Goal: Information Seeking & Learning: Learn about a topic

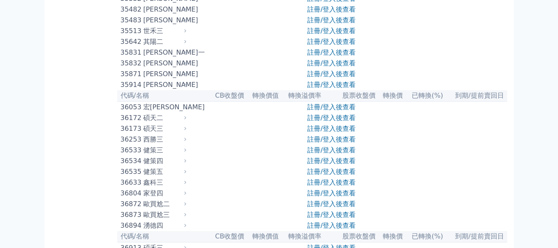
scroll to position [1818, 0]
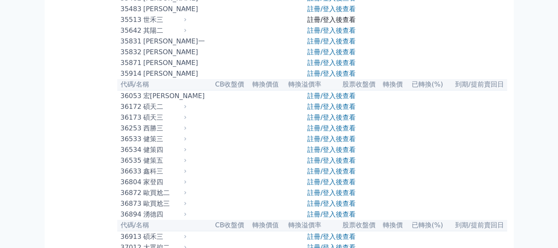
click at [323, 24] on link "註冊/登入後查看" at bounding box center [331, 20] width 48 height 8
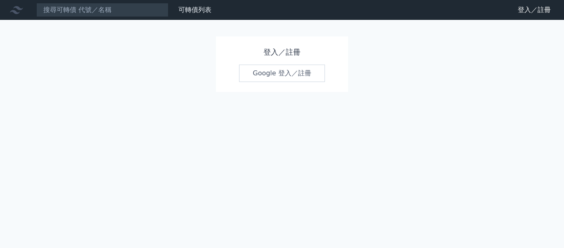
click at [286, 73] on link "Google 登入／註冊" at bounding box center [282, 72] width 86 height 17
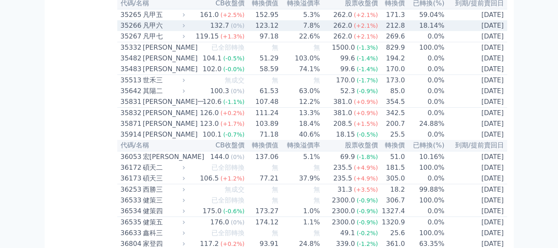
scroll to position [1818, 0]
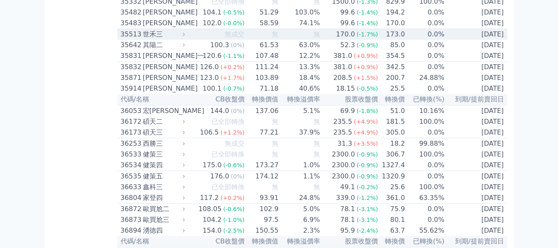
click at [369, 39] on div "(-1.7%)" at bounding box center [367, 34] width 21 height 10
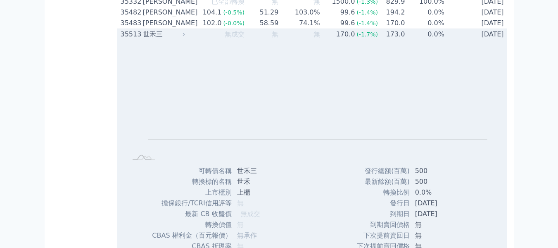
click at [369, 39] on div "(-1.7%)" at bounding box center [367, 34] width 21 height 10
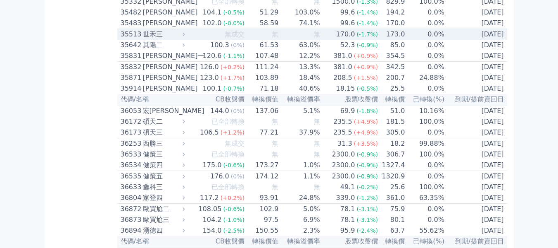
click at [369, 39] on div "(-1.7%)" at bounding box center [367, 34] width 21 height 10
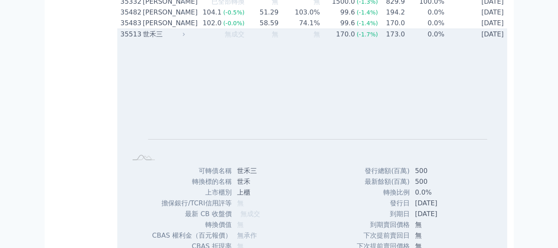
click at [369, 39] on div "(-1.7%)" at bounding box center [367, 34] width 21 height 10
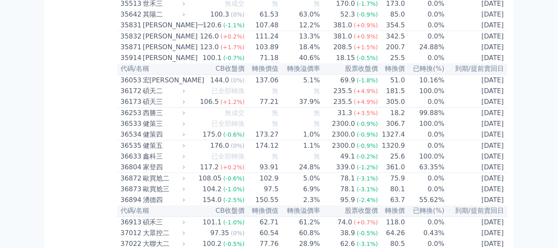
scroll to position [1859, 0]
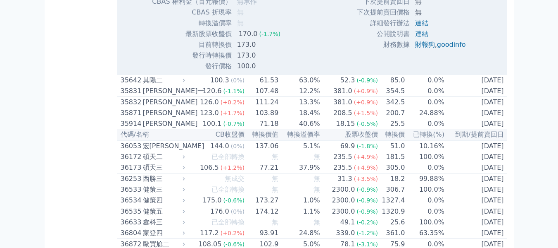
scroll to position [2066, 0]
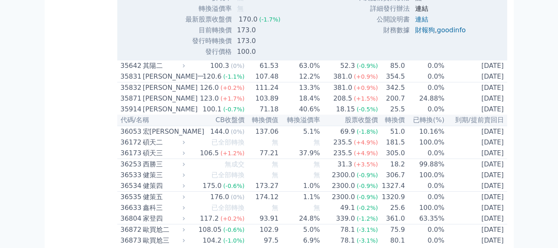
click at [419, 12] on link "連結" at bounding box center [421, 9] width 13 height 8
drag, startPoint x: 197, startPoint y: 164, endPoint x: 266, endPoint y: 164, distance: 69.0
click at [266, 36] on tr "目前轉換價 173.0" at bounding box center [220, 30] width 136 height 11
drag, startPoint x: 192, startPoint y: 177, endPoint x: 263, endPoint y: 183, distance: 71.3
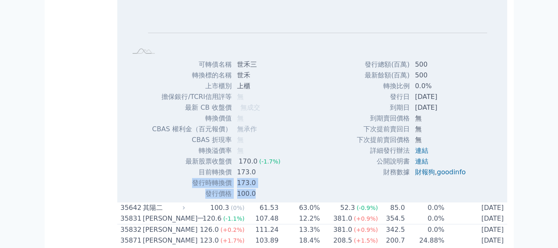
scroll to position [1924, 0]
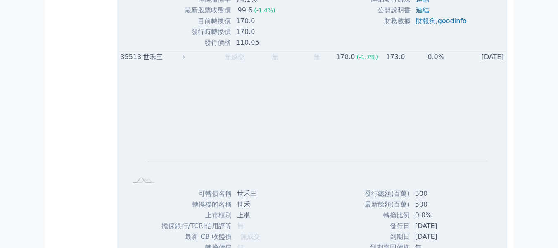
scroll to position [2048, 0]
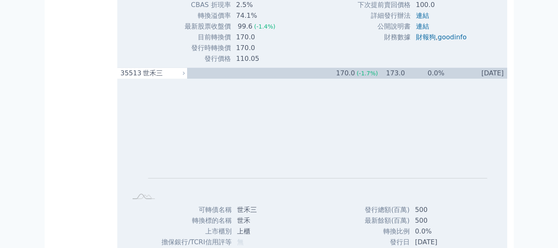
drag, startPoint x: 203, startPoint y: 118, endPoint x: 236, endPoint y: 121, distance: 32.9
drag, startPoint x: 216, startPoint y: 119, endPoint x: 315, endPoint y: 100, distance: 101.3
drag, startPoint x: 238, startPoint y: 108, endPoint x: 255, endPoint y: 107, distance: 16.5
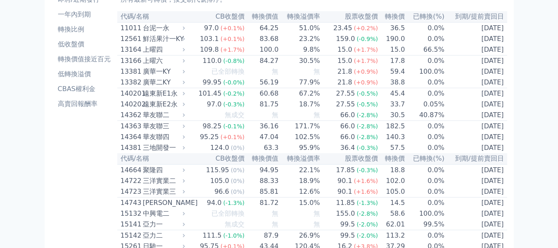
scroll to position [0, 0]
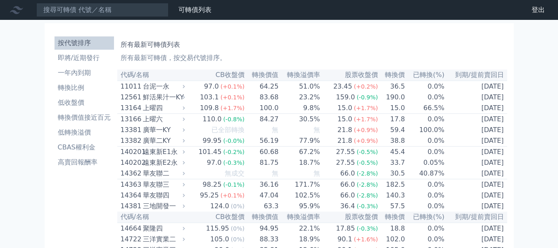
click at [0, 0] on link "財務數據" at bounding box center [0, 0] width 0 height 0
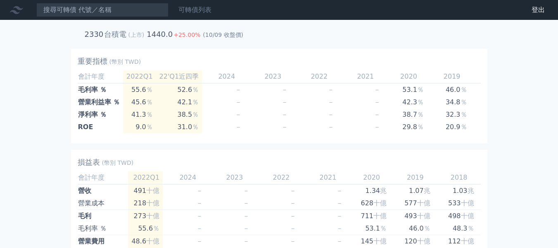
click at [192, 12] on link "可轉債列表" at bounding box center [195, 10] width 33 height 8
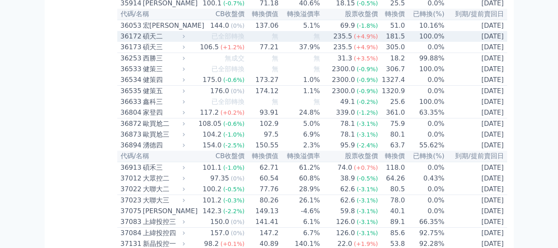
scroll to position [1901, 0]
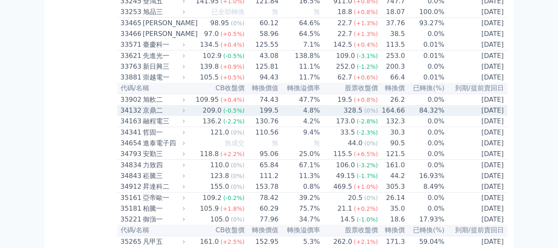
scroll to position [1529, 0]
